Goal: Task Accomplishment & Management: Use online tool/utility

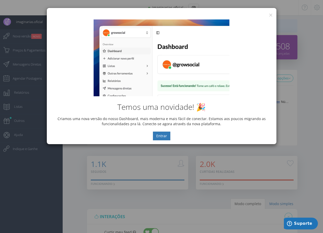
click at [269, 16] on div "Temos uma novidade! 🎉 Criamos uma nova versão do nosso Dashboard, mais moderna …" at bounding box center [162, 80] width 230 height 128
click at [270, 14] on button "×" at bounding box center [271, 15] width 4 height 7
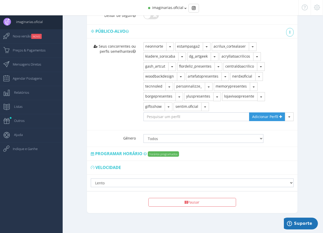
scroll to position [260, 0]
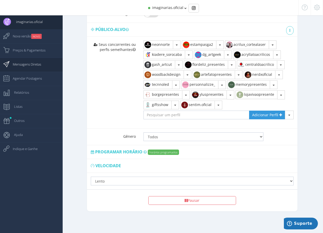
click at [44, 63] on link "Mensagens Diretas" at bounding box center [31, 65] width 63 height 14
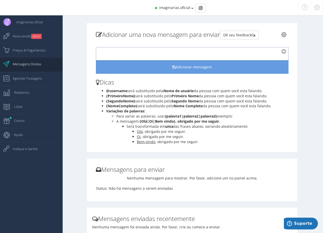
click at [136, 51] on div at bounding box center [192, 53] width 192 height 13
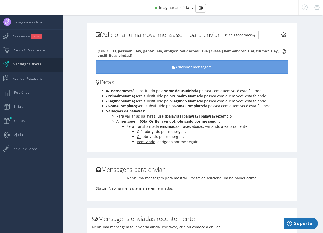
click at [97, 51] on div "{Olá|Oi| Ei, pessoal!| Hey, gente!| Alô, amigos!| Saudações!| Oiê!| Olááá!| Bem…" at bounding box center [192, 53] width 192 height 13
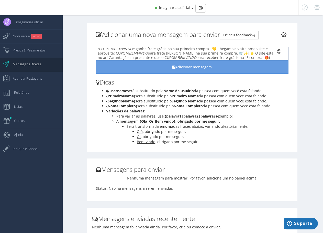
scroll to position [12, 0]
click at [263, 57] on div "{Olá|Oi| Ei, pessoal!| Hey, gente!| Alô, amigos!| Saudações!| Oiê!| Olááá!| Bem…" at bounding box center [192, 53] width 192 height 13
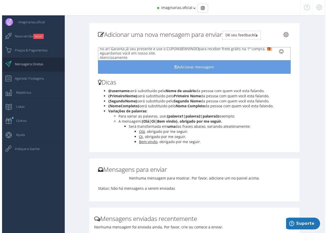
scroll to position [24, 0]
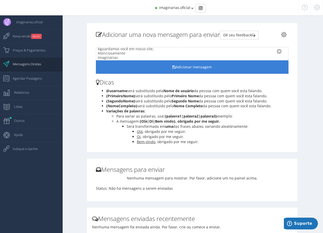
click at [208, 68] on button "Adicionar mensagem" at bounding box center [192, 66] width 192 height 13
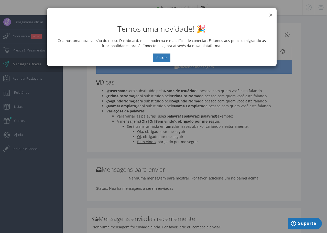
click at [269, 15] on button "×" at bounding box center [271, 15] width 4 height 7
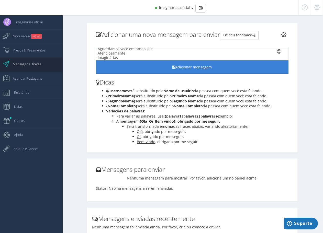
click at [200, 69] on button "Adicionar mensagem" at bounding box center [192, 66] width 192 height 13
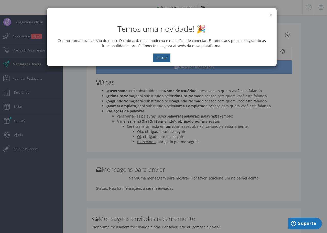
click at [166, 58] on button "Entrar" at bounding box center [161, 57] width 17 height 9
